Goal: Navigation & Orientation: Go to known website

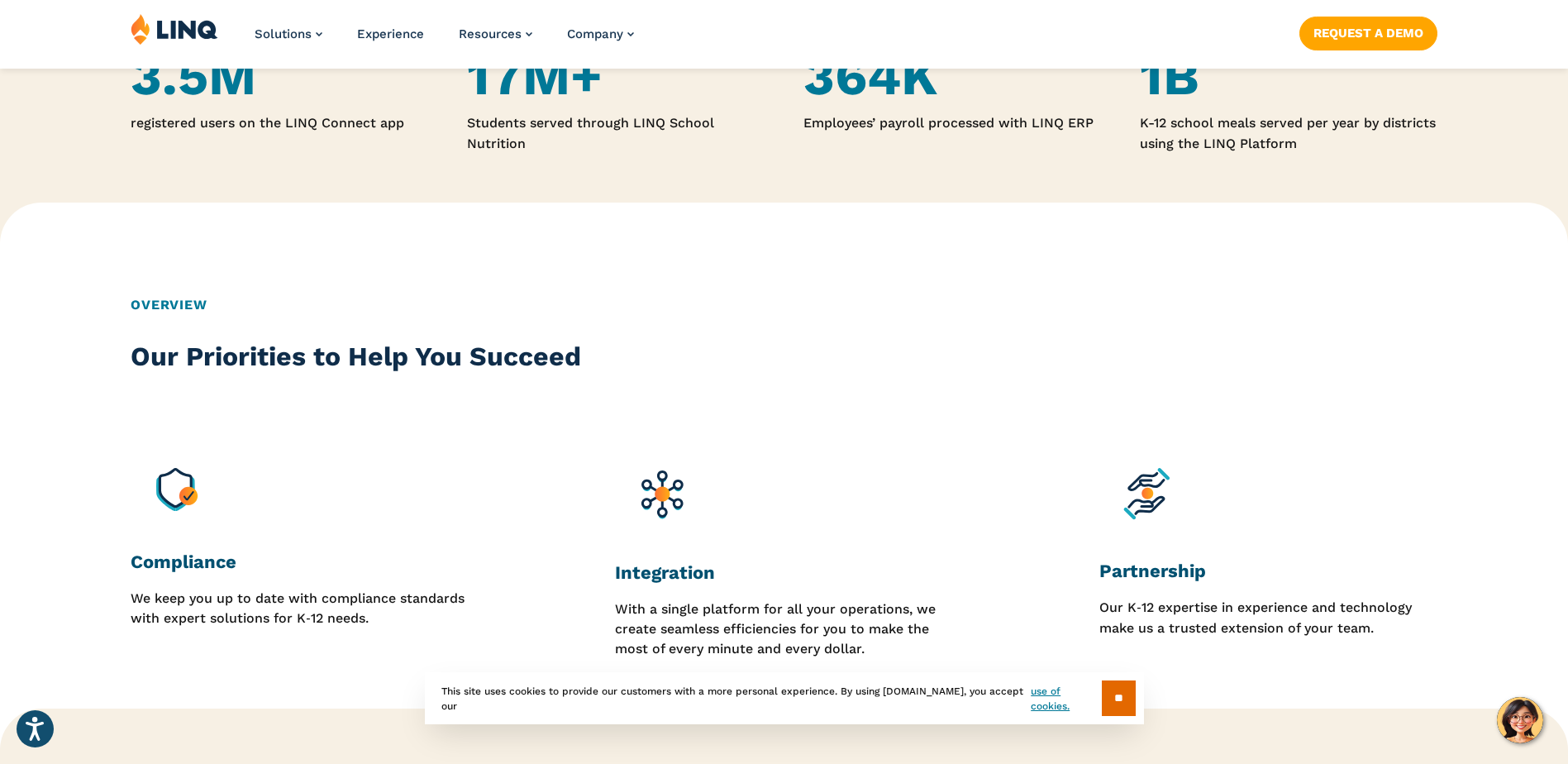
scroll to position [1819, 0]
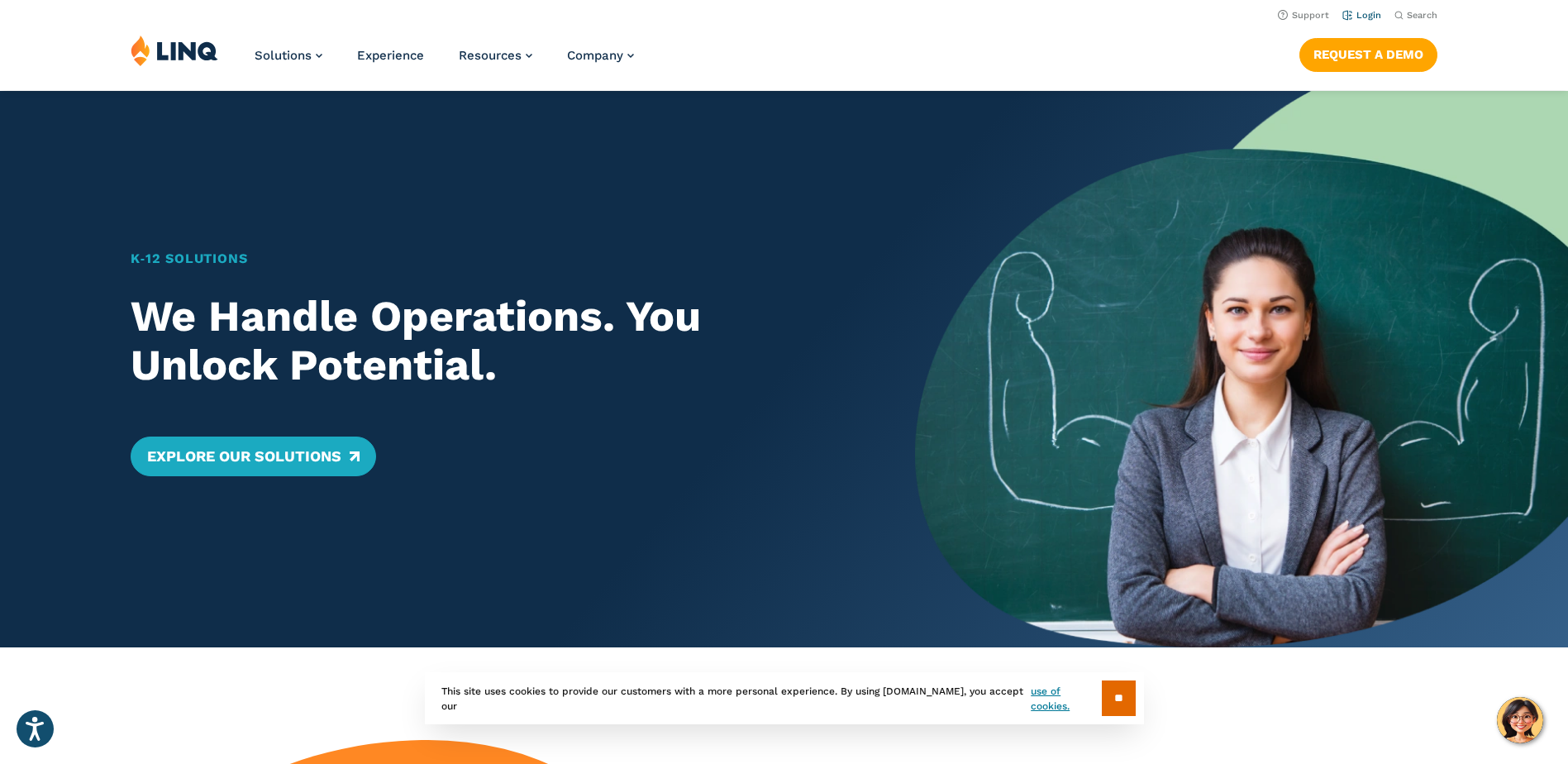
click at [1355, 11] on link "Login" at bounding box center [1362, 15] width 39 height 10
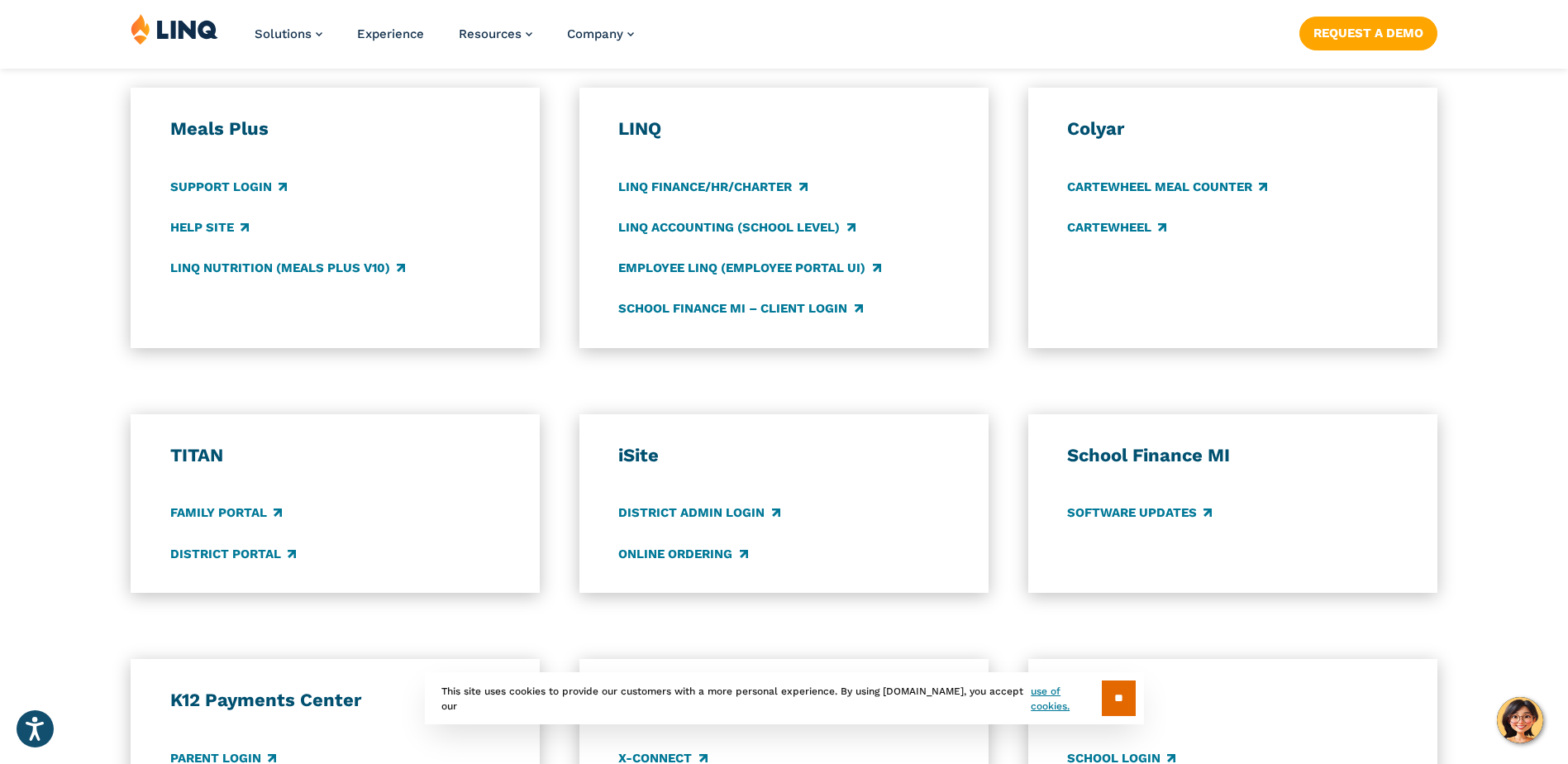
scroll to position [1075, 0]
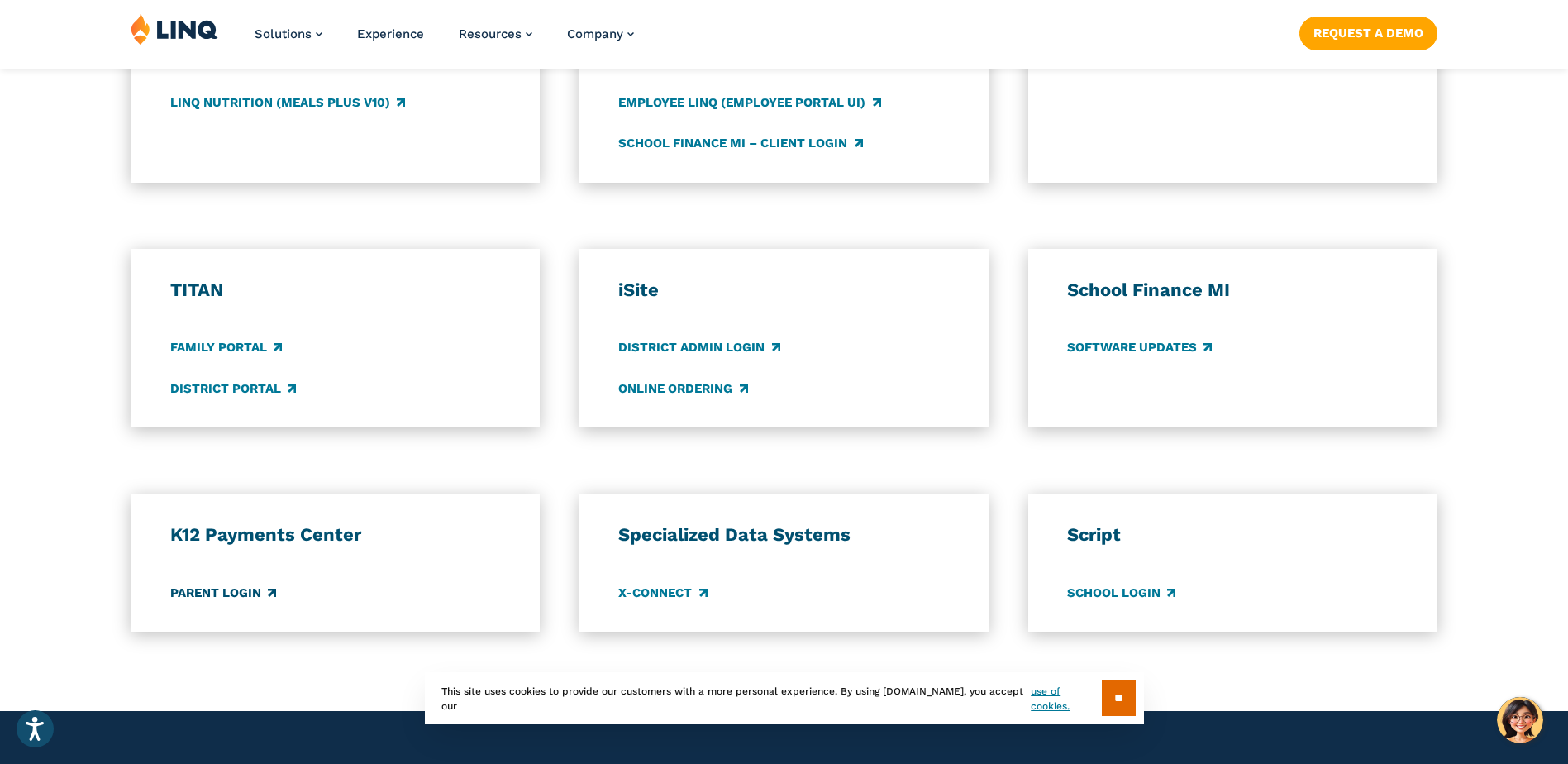
click at [257, 595] on link "Parent Login" at bounding box center [223, 593] width 105 height 18
